Goal: Transaction & Acquisition: Purchase product/service

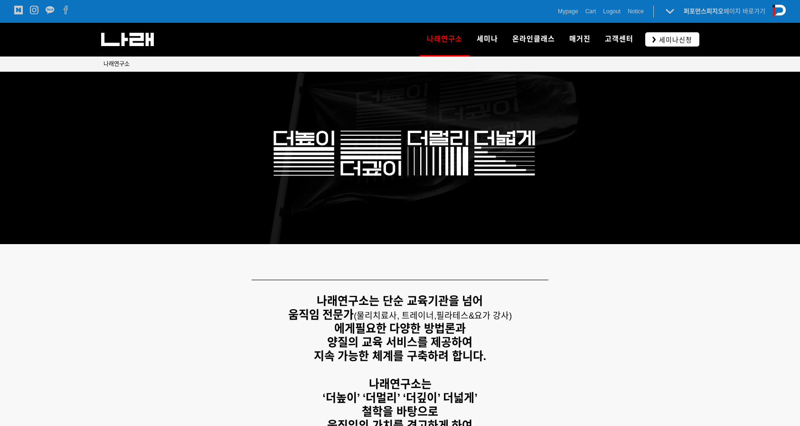
click at [653, 36] on link "세미나신청" at bounding box center [672, 39] width 54 height 14
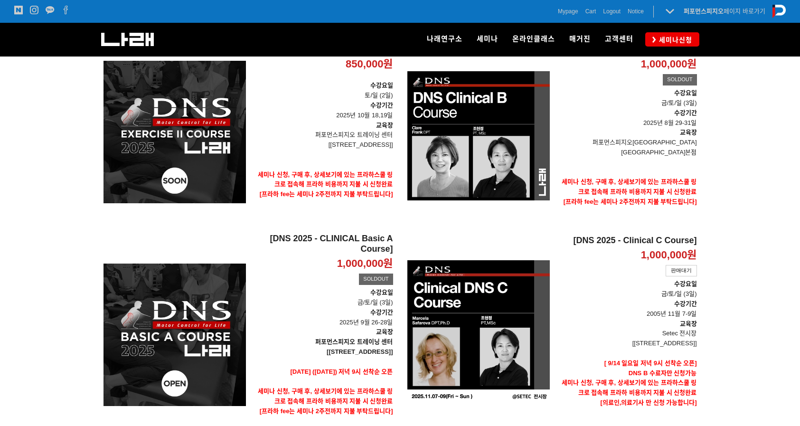
scroll to position [237, 0]
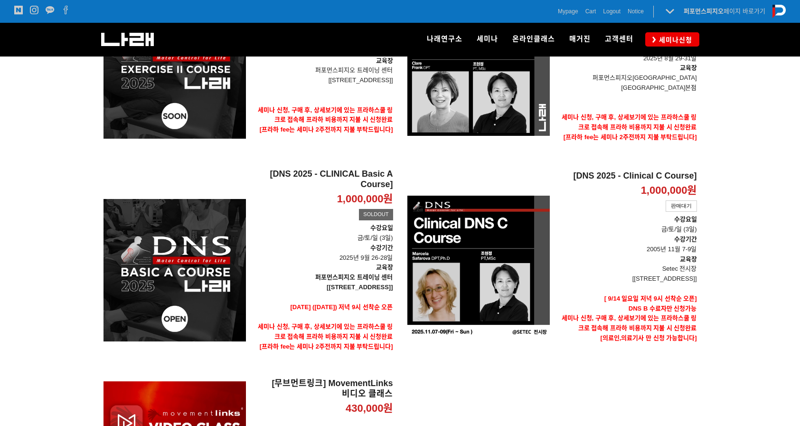
click at [669, 184] on p "1,000,000원" at bounding box center [669, 191] width 56 height 14
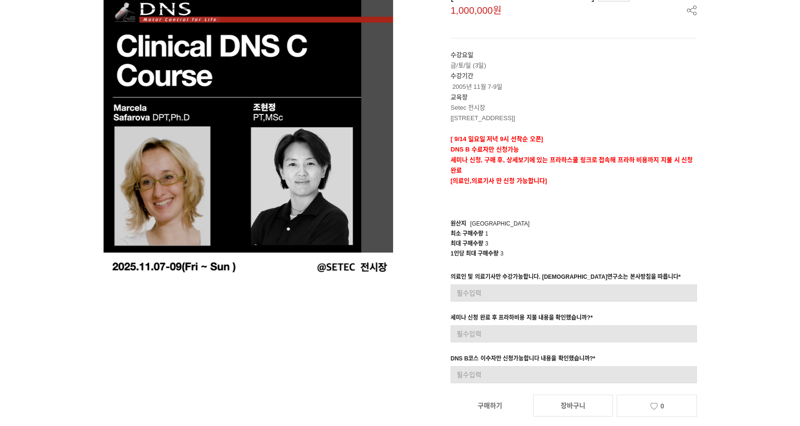
scroll to position [91, 0]
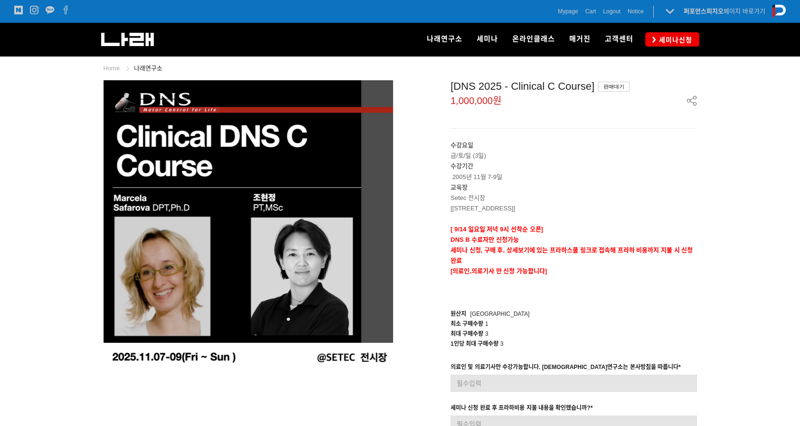
click at [567, 11] on span "Mypage" at bounding box center [568, 11] width 20 height 9
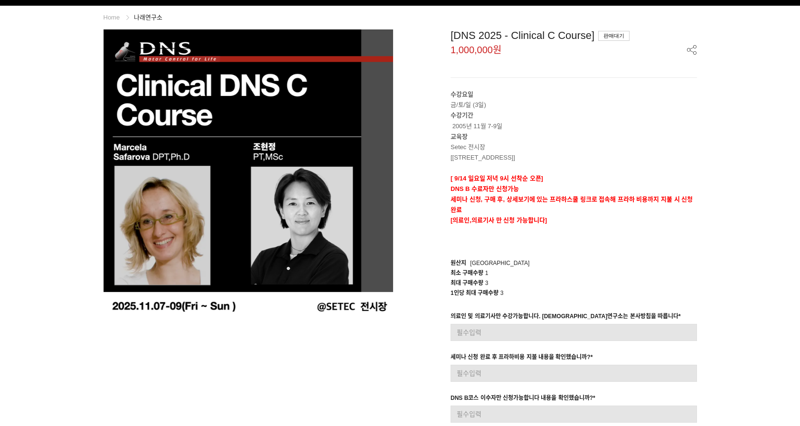
scroll to position [96, 0]
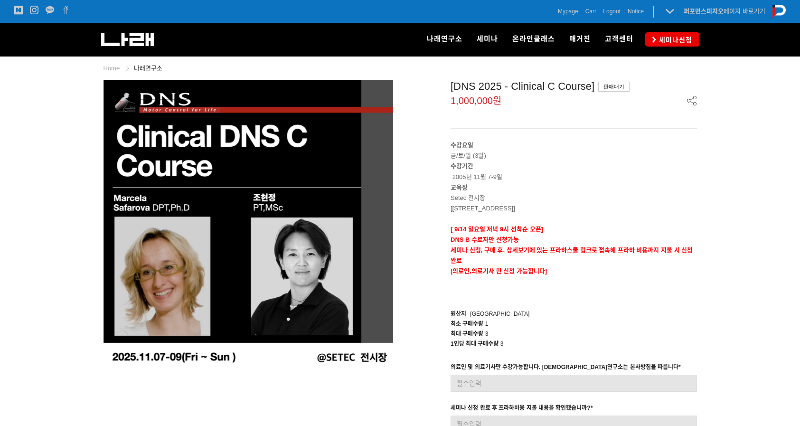
scroll to position [96, 0]
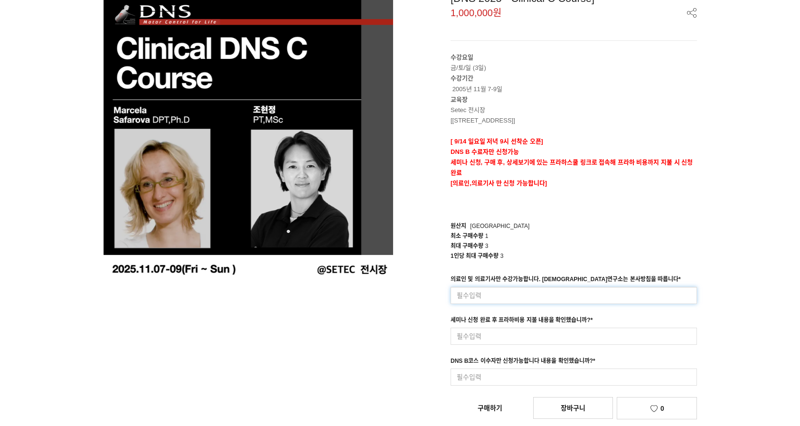
click at [526, 292] on input at bounding box center [574, 295] width 246 height 17
type input "네"
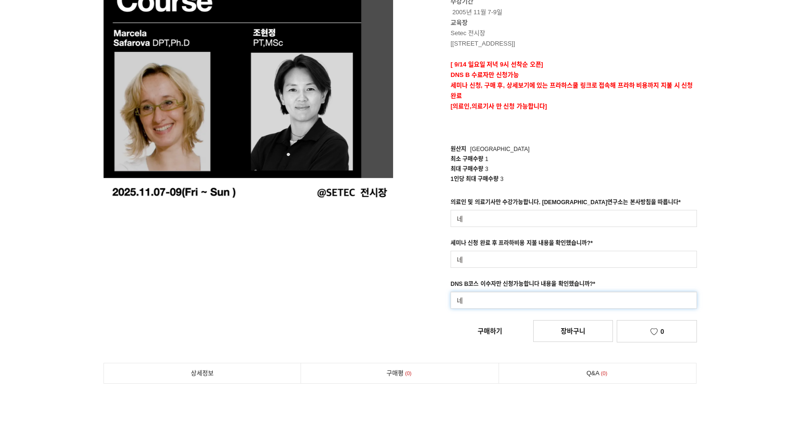
scroll to position [175, 0]
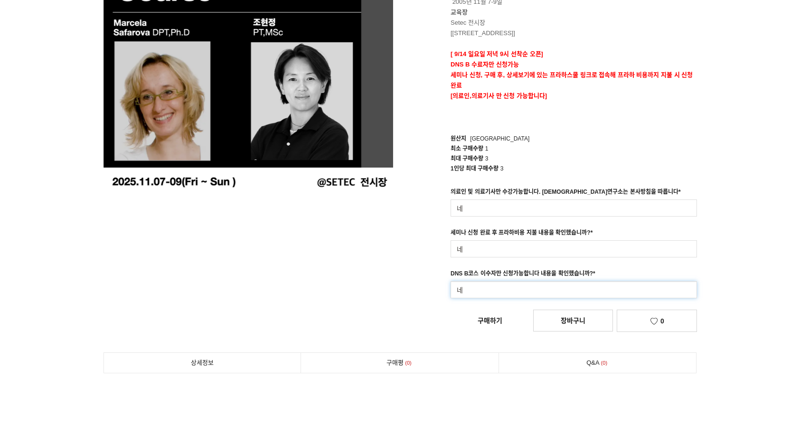
type input "네"
click at [492, 318] on div "[DNS 2025 - Clinical C Course] 1,000,000원 수강요일 금/토/일 (3일) 수강기간 2005년 11월 7-9일 교…" at bounding box center [552, 120] width 290 height 431
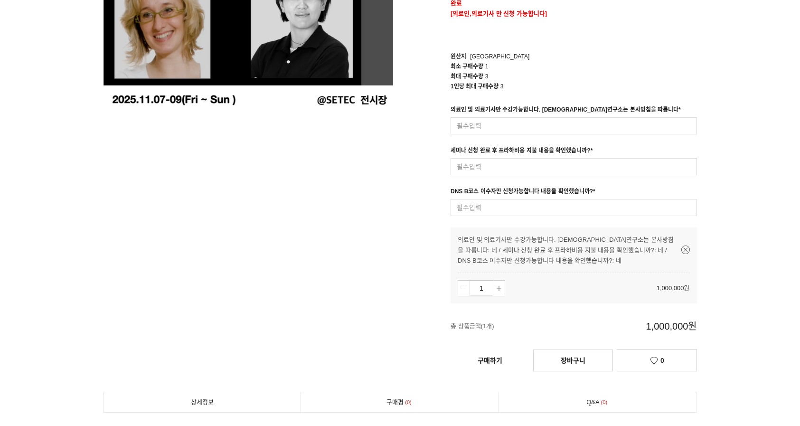
scroll to position [317, 0]
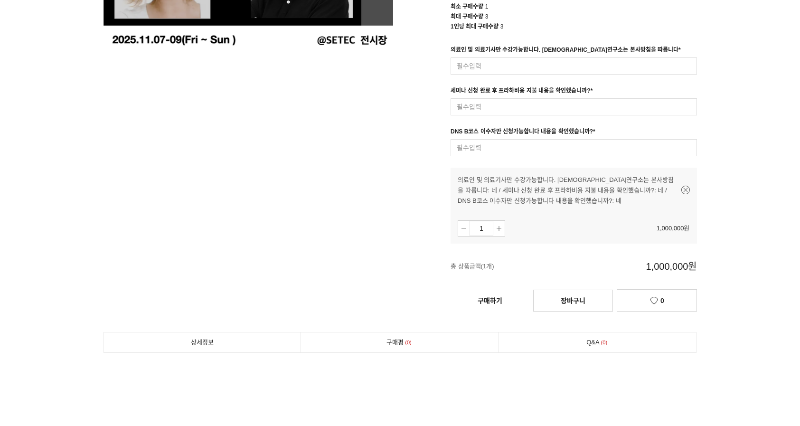
click at [462, 295] on link "구매하기" at bounding box center [490, 300] width 79 height 21
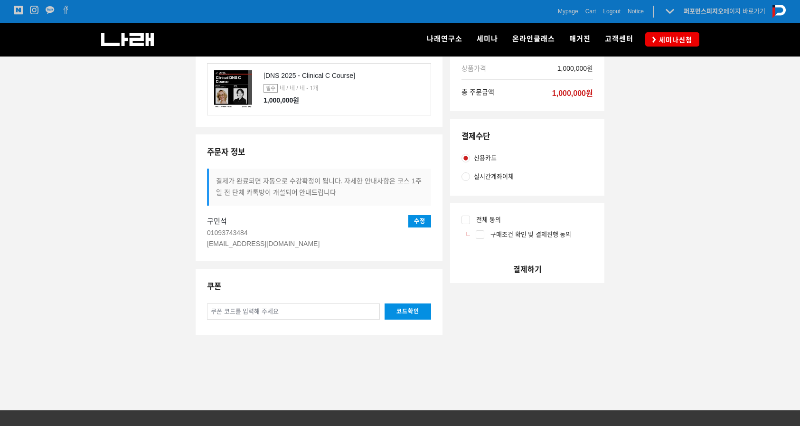
scroll to position [112, 0]
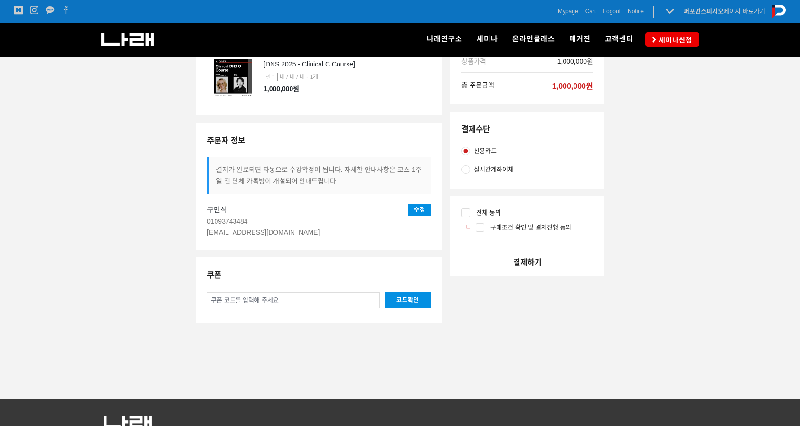
click at [475, 209] on span "전체 동의" at bounding box center [486, 212] width 28 height 10
click at [470, 209] on input "전체 동의" at bounding box center [465, 212] width 9 height 9
checkbox input "true"
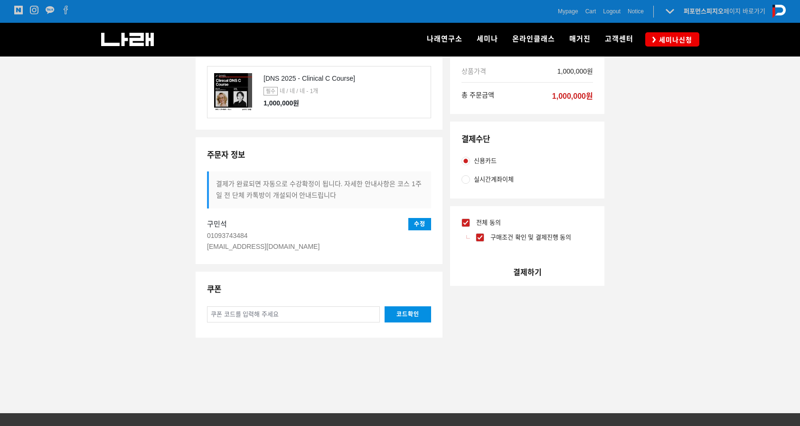
click at [492, 180] on span "실시간계좌이체" at bounding box center [494, 179] width 40 height 10
click at [470, 180] on input "실시간계좌이체" at bounding box center [465, 179] width 9 height 9
radio input "true"
click at [483, 162] on span "신용카드" at bounding box center [485, 161] width 23 height 10
click at [470, 162] on input "신용카드" at bounding box center [465, 161] width 9 height 9
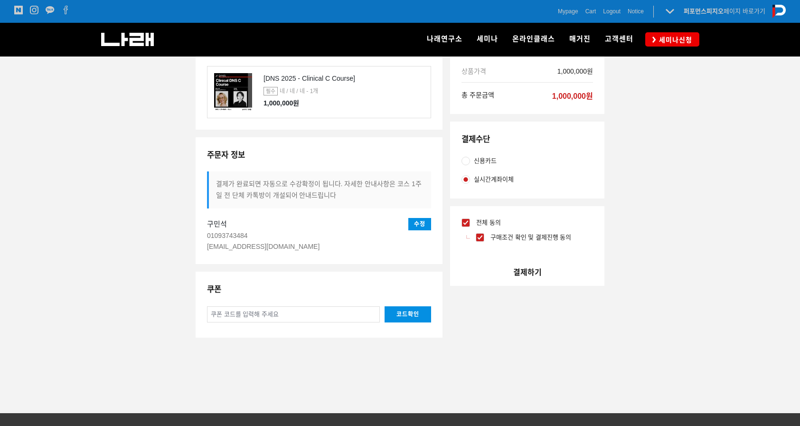
radio input "true"
click at [528, 272] on button "결제하기" at bounding box center [527, 272] width 154 height 27
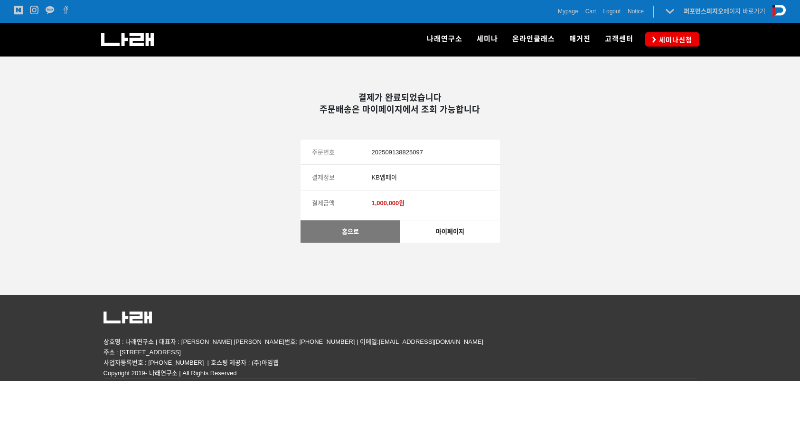
click at [450, 234] on link "마이페이지" at bounding box center [450, 231] width 100 height 22
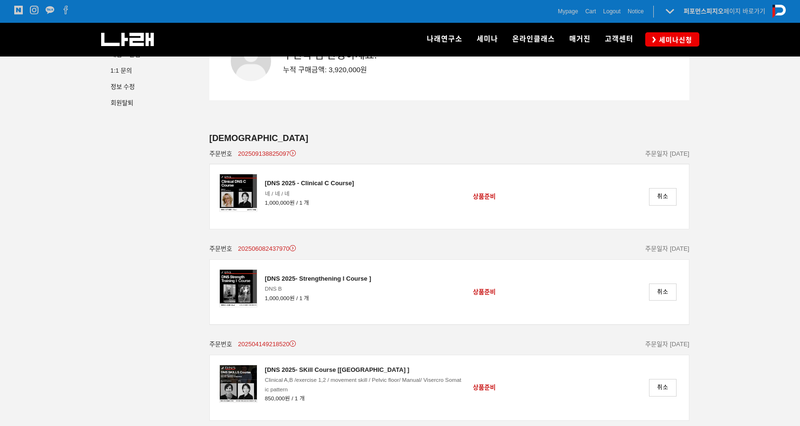
scroll to position [151, 0]
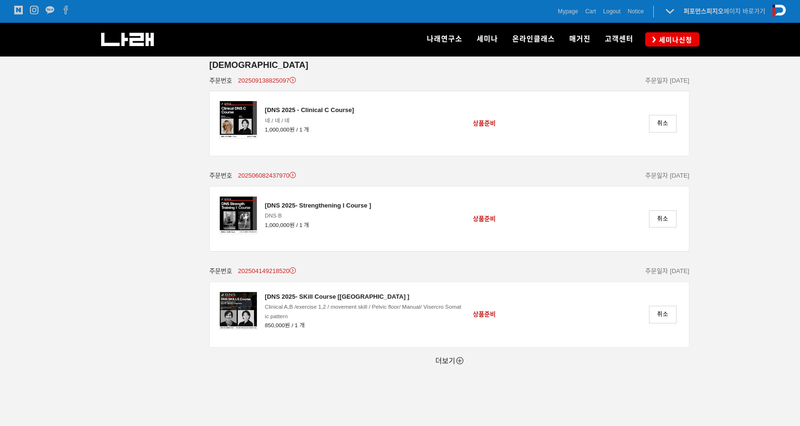
click at [324, 111] on div "[DNS 2025 - Clinical C Course]" at bounding box center [309, 110] width 89 height 10
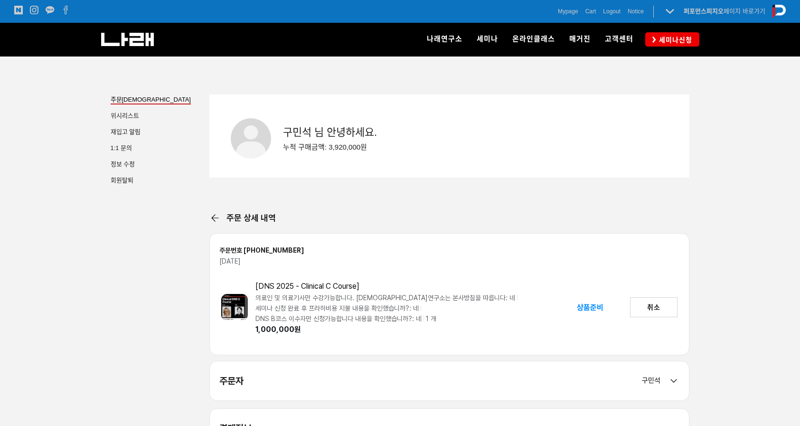
click at [332, 283] on div "[DNS 2025 - Clinical C Course]" at bounding box center [402, 286] width 295 height 10
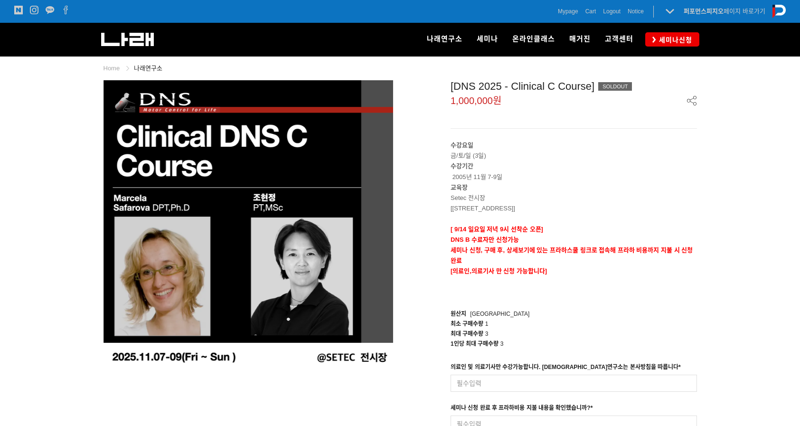
click at [564, 14] on span "Mypage" at bounding box center [568, 11] width 20 height 9
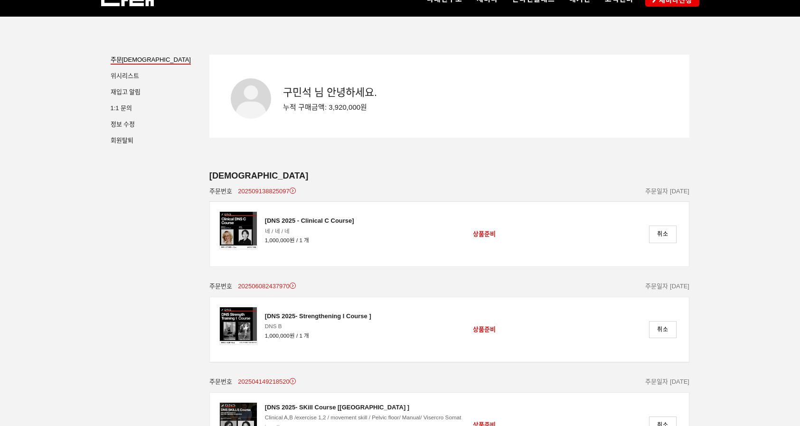
scroll to position [66, 0]
